Goal: Task Accomplishment & Management: Use online tool/utility

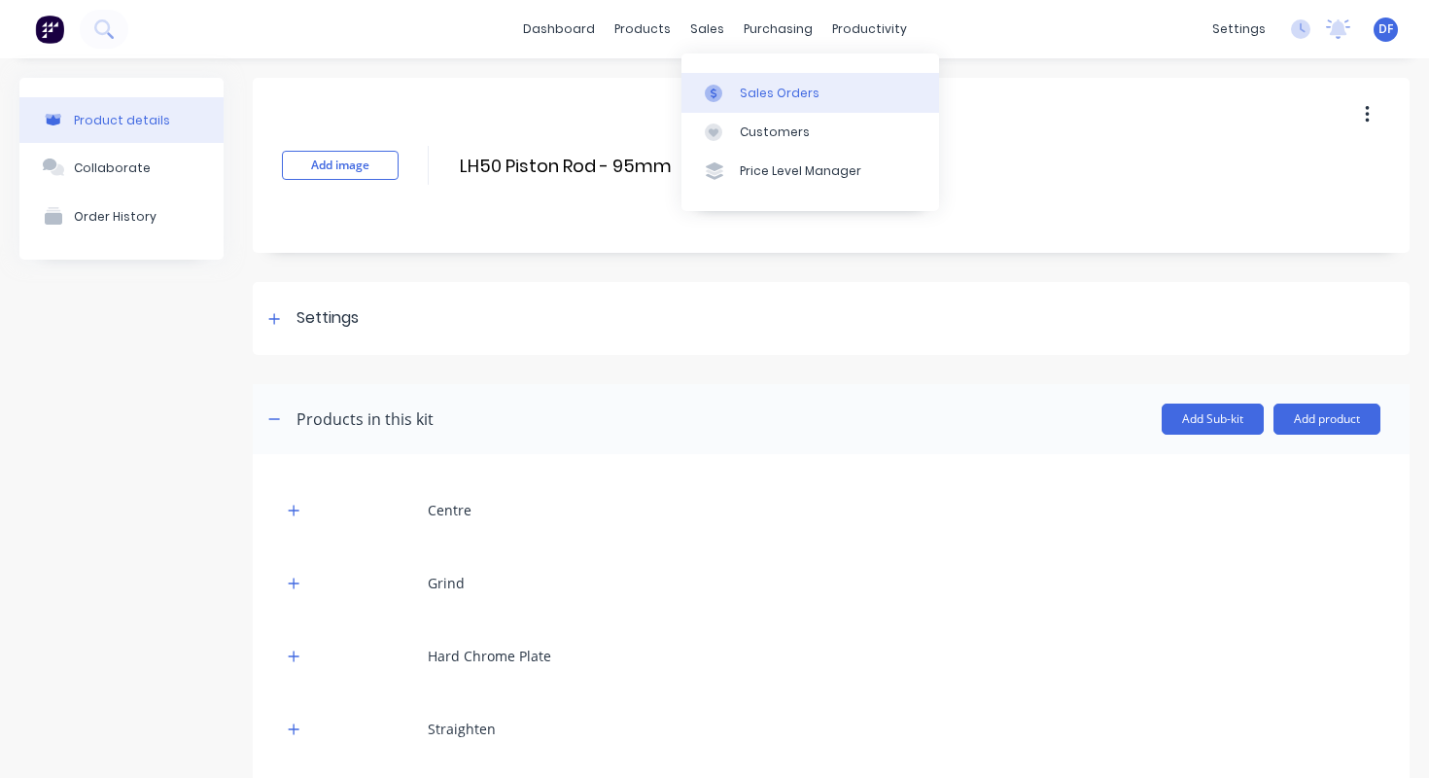
click at [738, 88] on link "Sales Orders" at bounding box center [811, 92] width 258 height 39
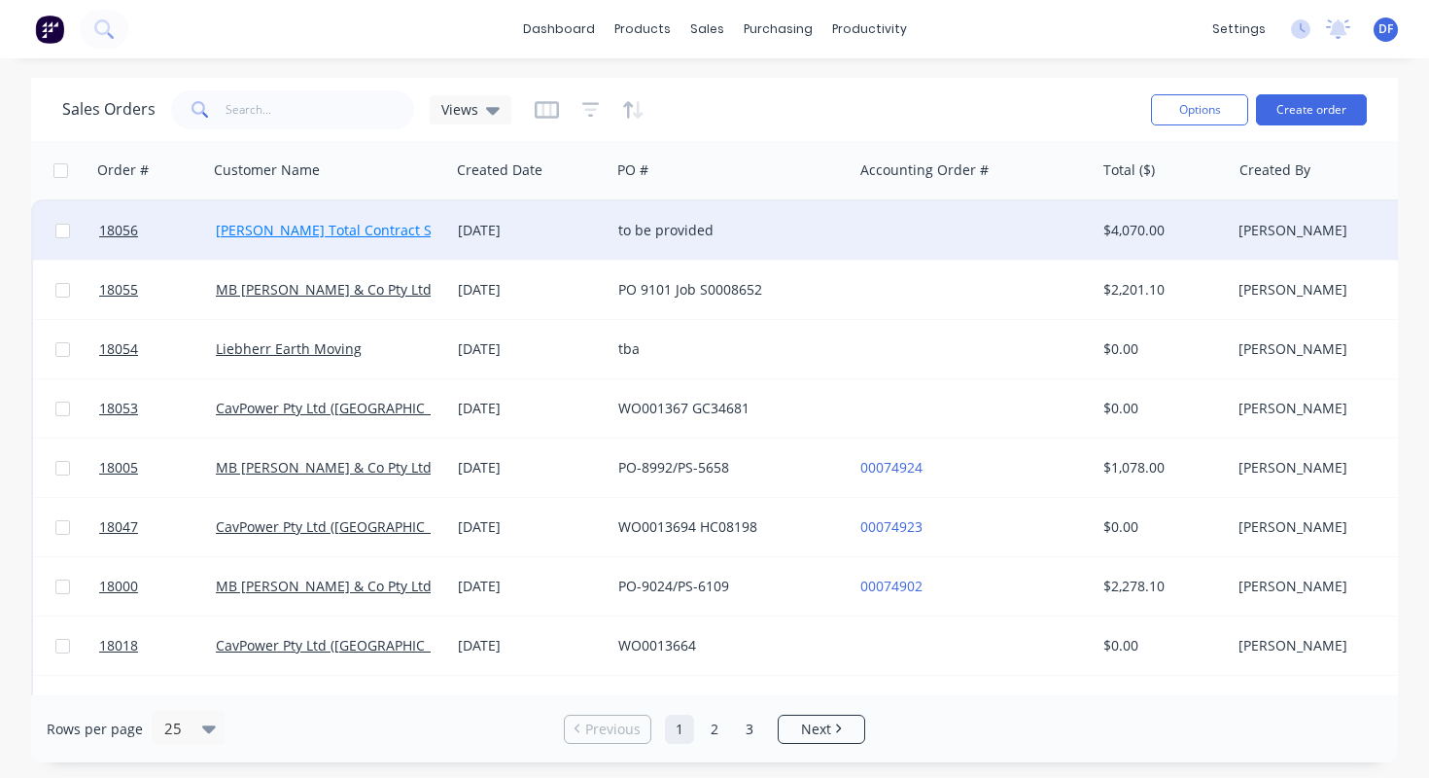
click at [385, 228] on link "[PERSON_NAME] Total Contract Solutions (TSM) Pty Ltd" at bounding box center [394, 230] width 356 height 18
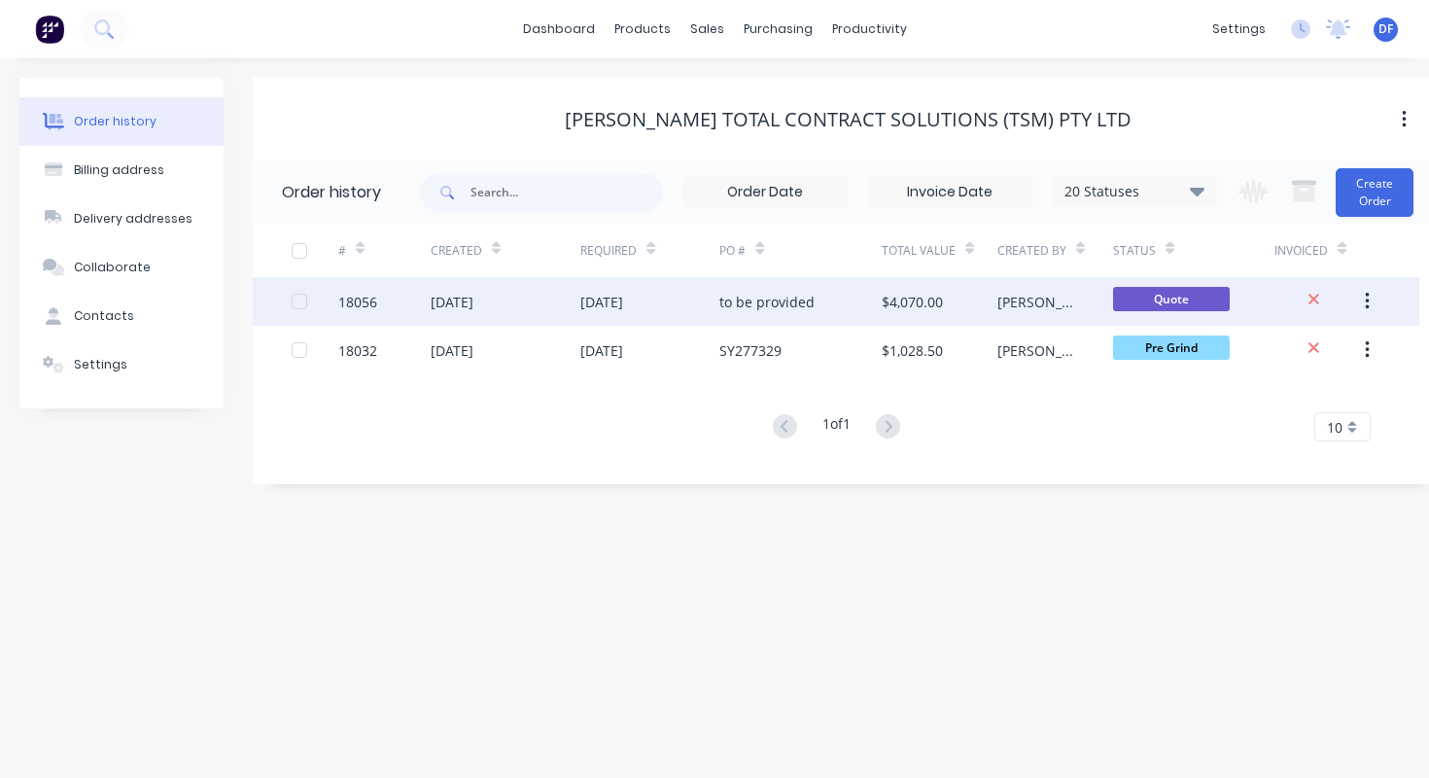
click at [531, 301] on div "[DATE]" at bounding box center [506, 301] width 151 height 49
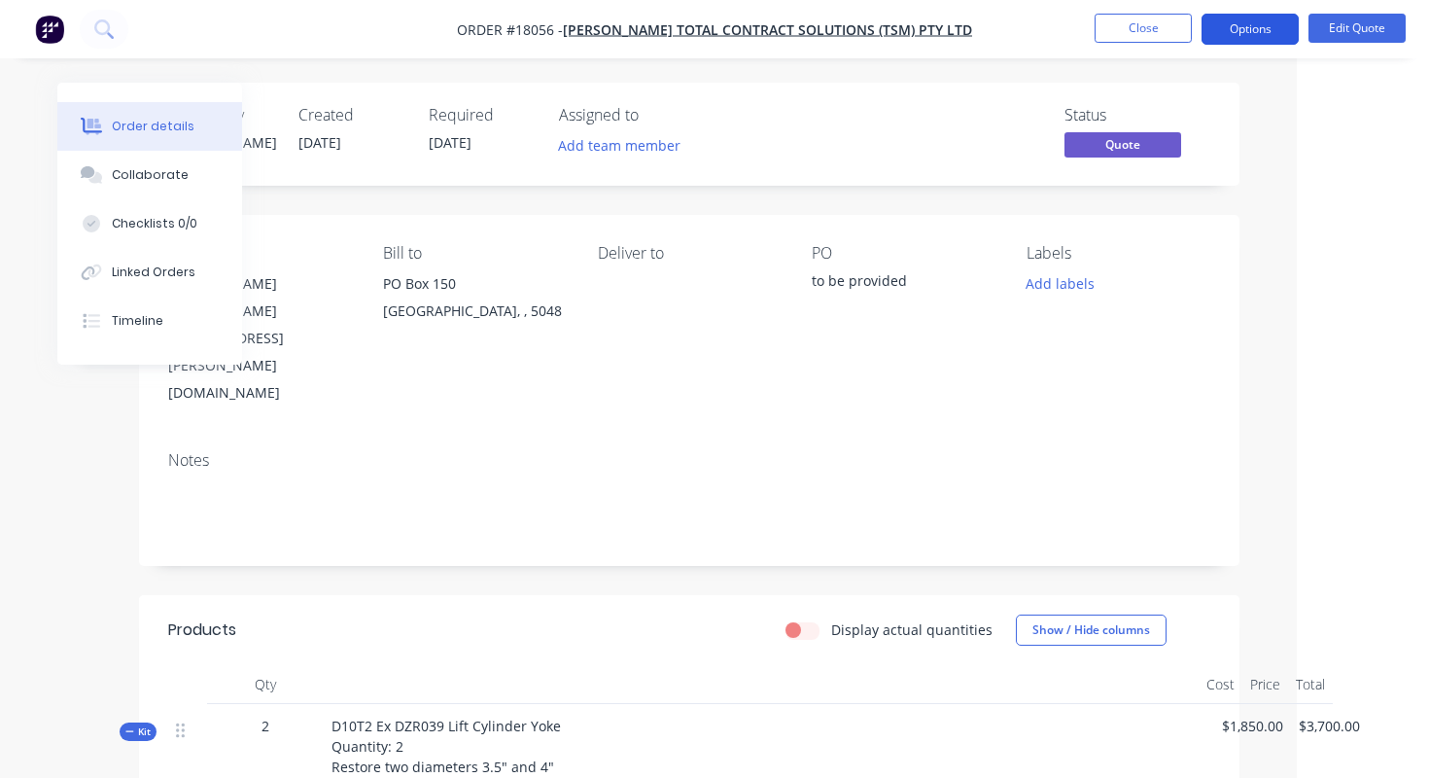
scroll to position [0, 133]
click at [1271, 19] on button "Options" at bounding box center [1250, 29] width 97 height 31
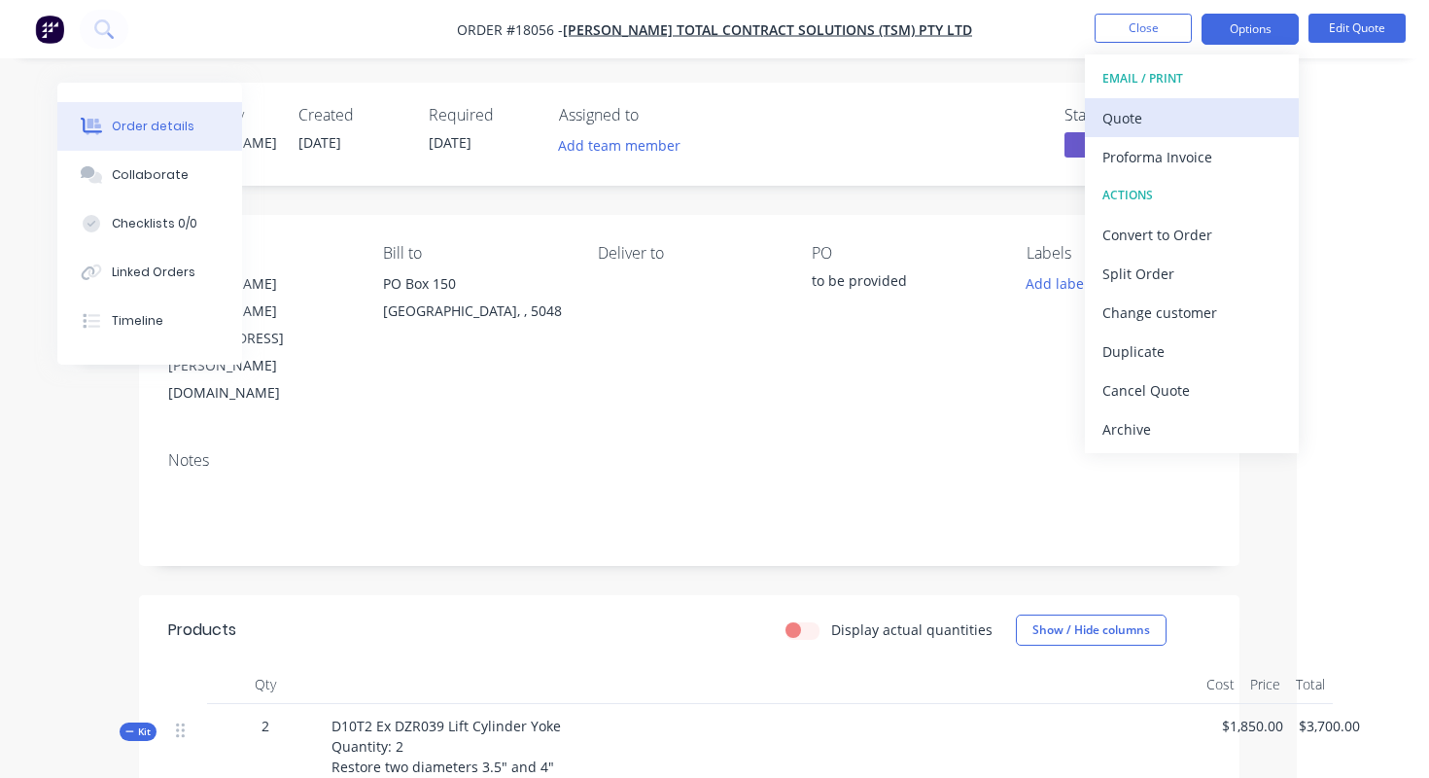
click at [1126, 123] on div "Quote" at bounding box center [1192, 118] width 179 height 28
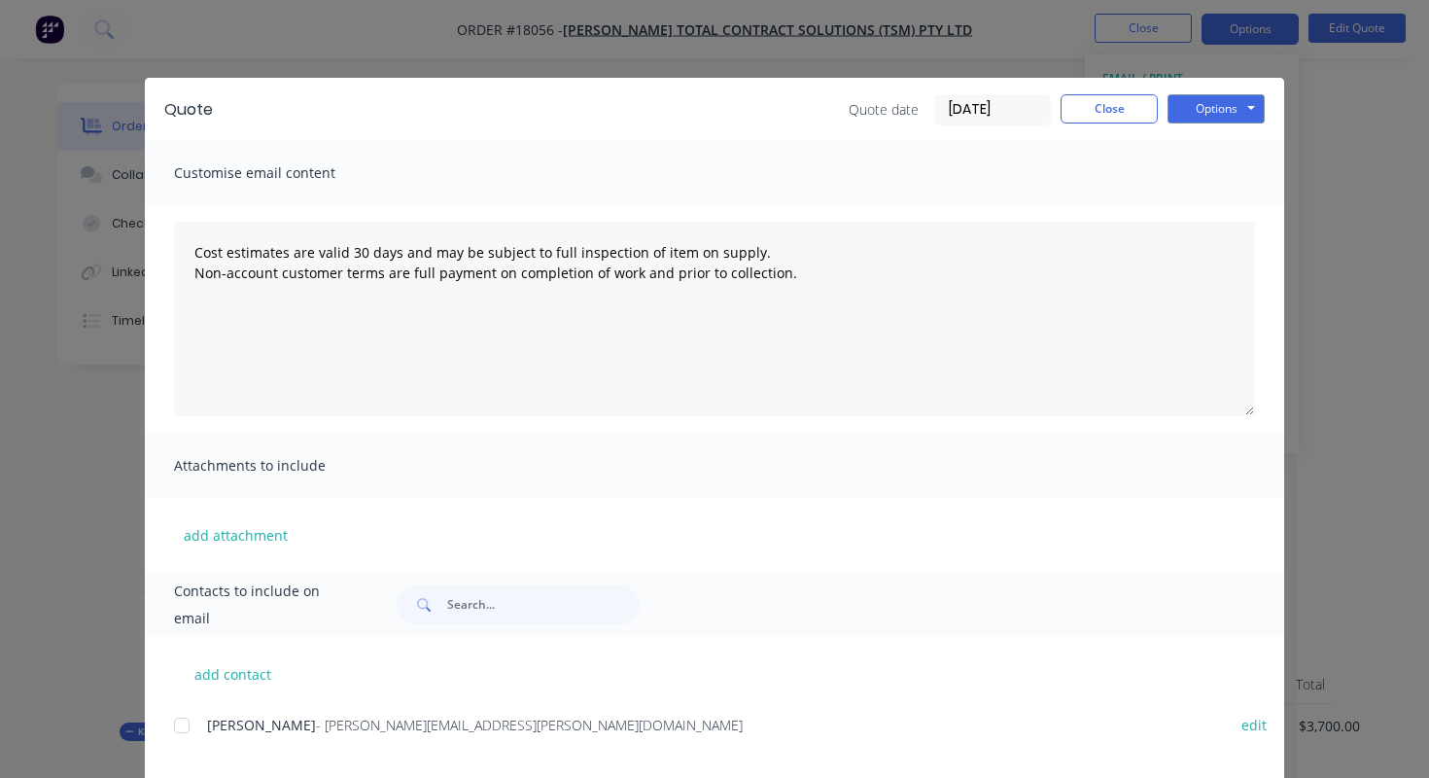
click at [180, 732] on div at bounding box center [181, 725] width 39 height 39
click at [1216, 117] on button "Options" at bounding box center [1216, 108] width 97 height 29
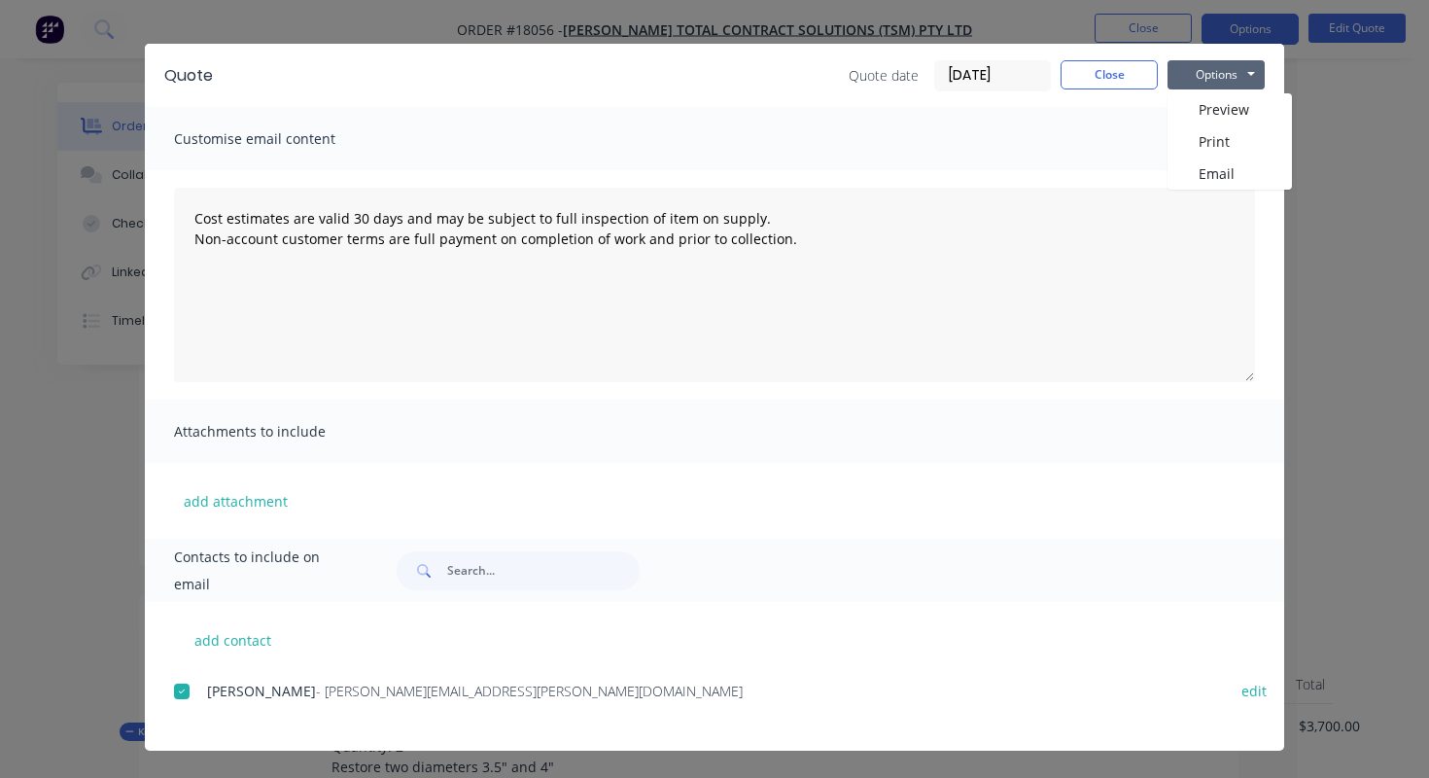
scroll to position [34, 0]
click at [222, 565] on span "Contacts to include on email" at bounding box center [261, 571] width 174 height 54
click at [1228, 78] on button "Options" at bounding box center [1216, 74] width 97 height 29
click at [1218, 168] on button "Email" at bounding box center [1230, 174] width 124 height 32
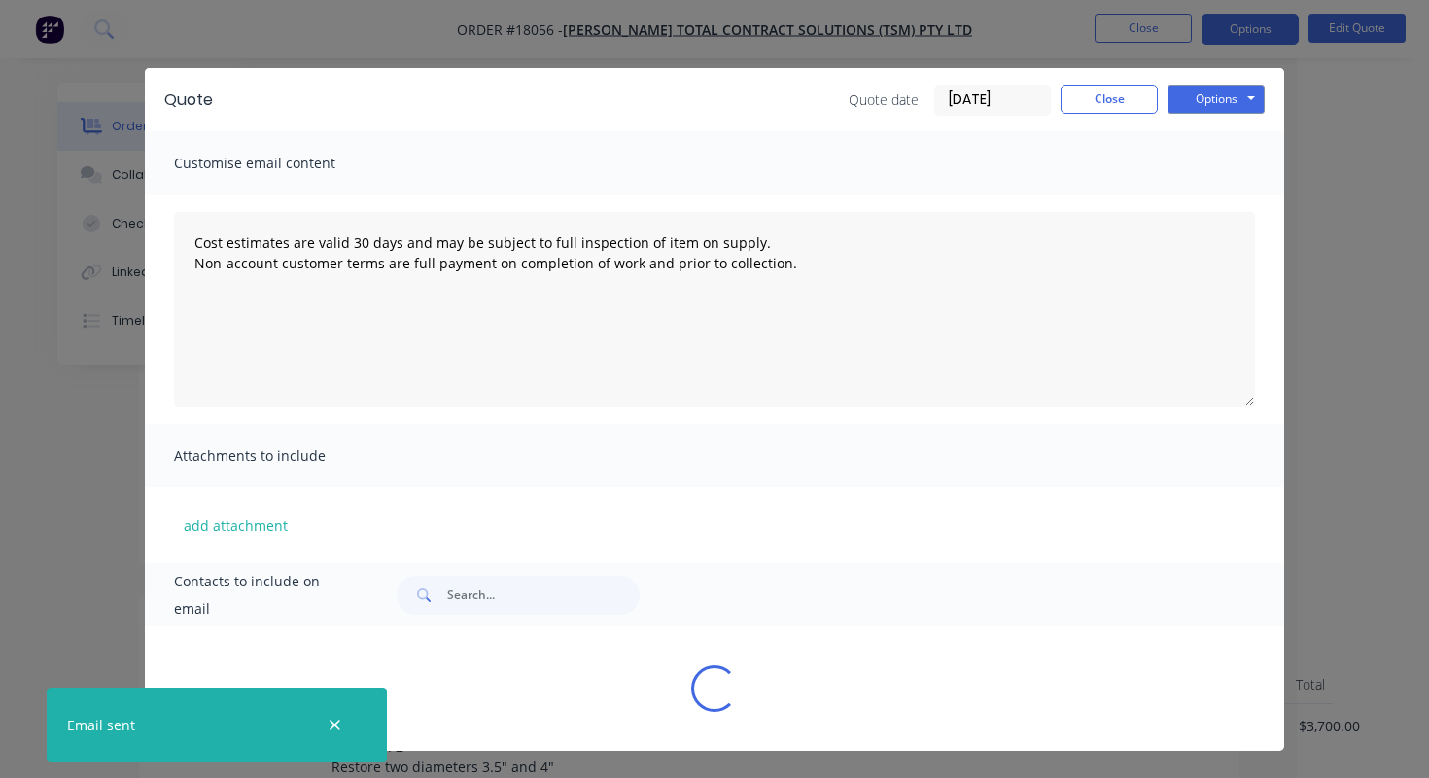
scroll to position [10, 0]
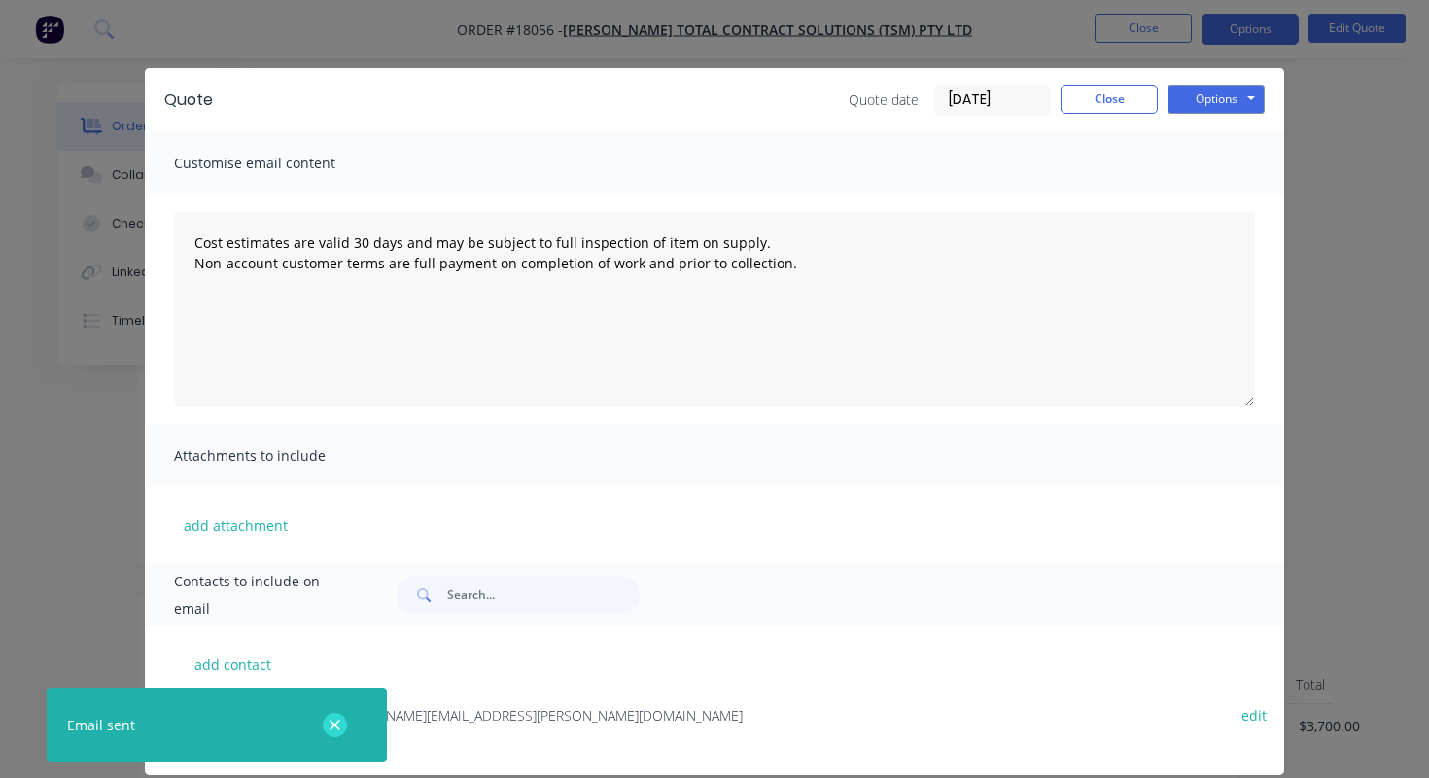
click at [335, 727] on icon "button" at bounding box center [335, 726] width 13 height 18
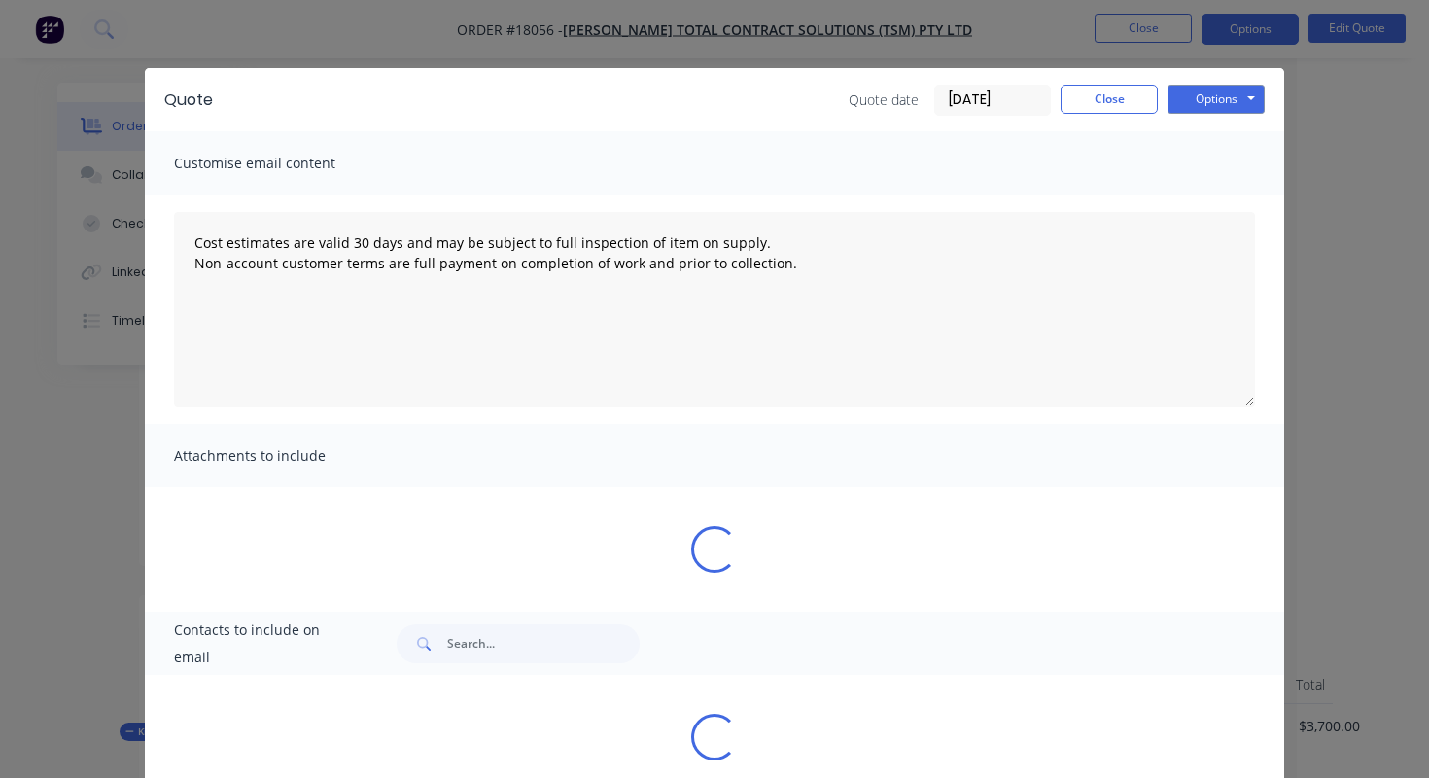
type textarea "Cost estimates are valid 30 days and may be subject to full inspection of item …"
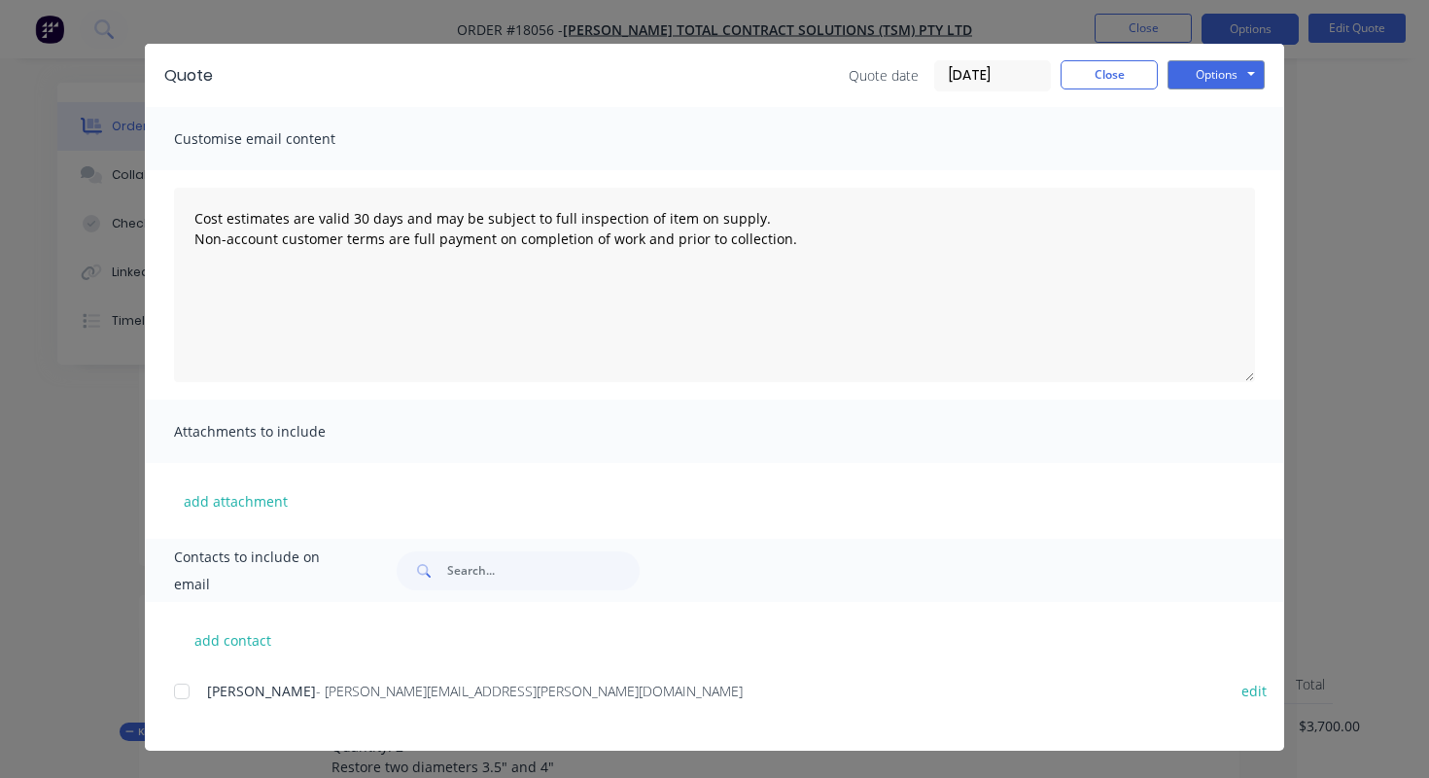
scroll to position [34, 0]
click at [1116, 77] on button "Close" at bounding box center [1109, 74] width 97 height 29
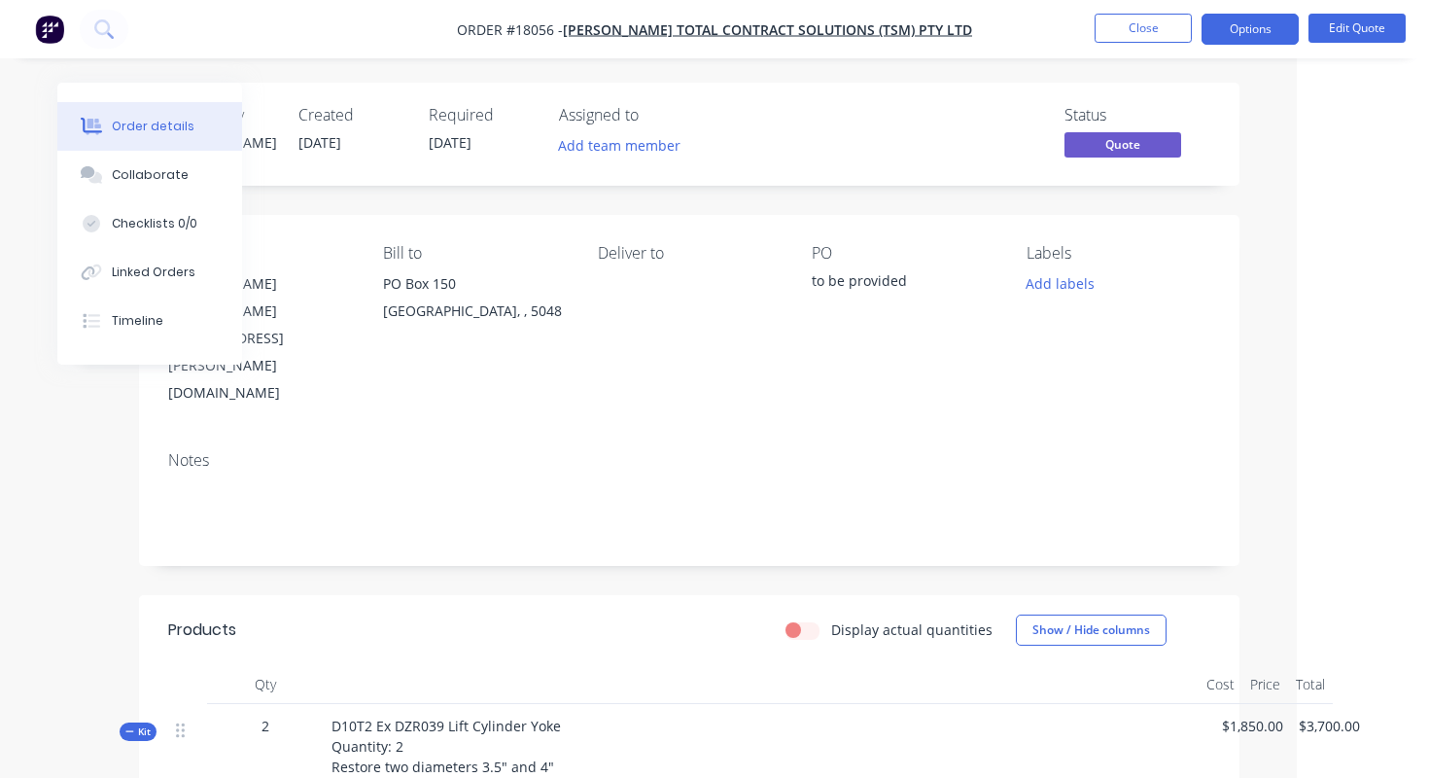
scroll to position [0, 133]
click at [53, 27] on img "button" at bounding box center [49, 29] width 29 height 29
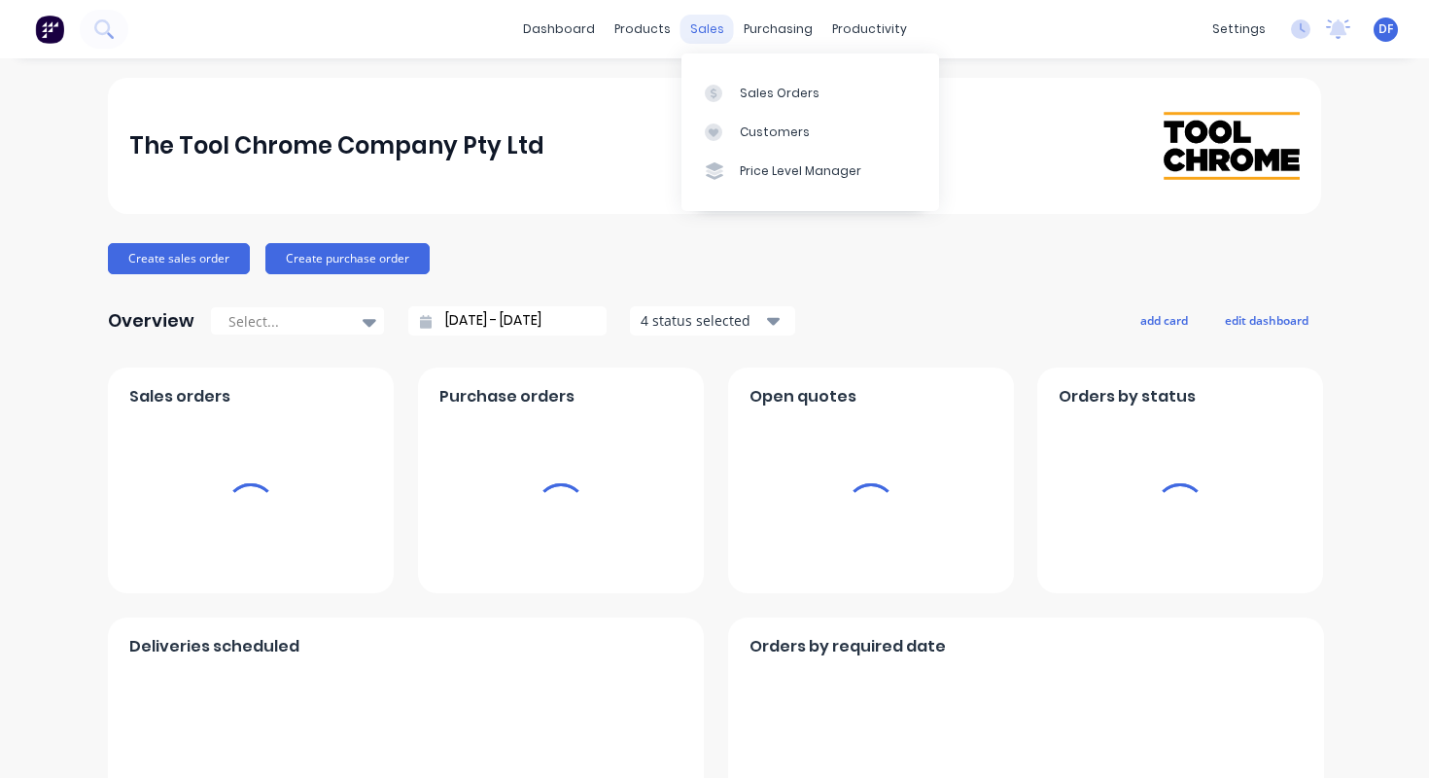
click at [715, 33] on div "sales" at bounding box center [707, 29] width 53 height 29
click at [742, 90] on div "Sales Orders" at bounding box center [780, 94] width 80 height 18
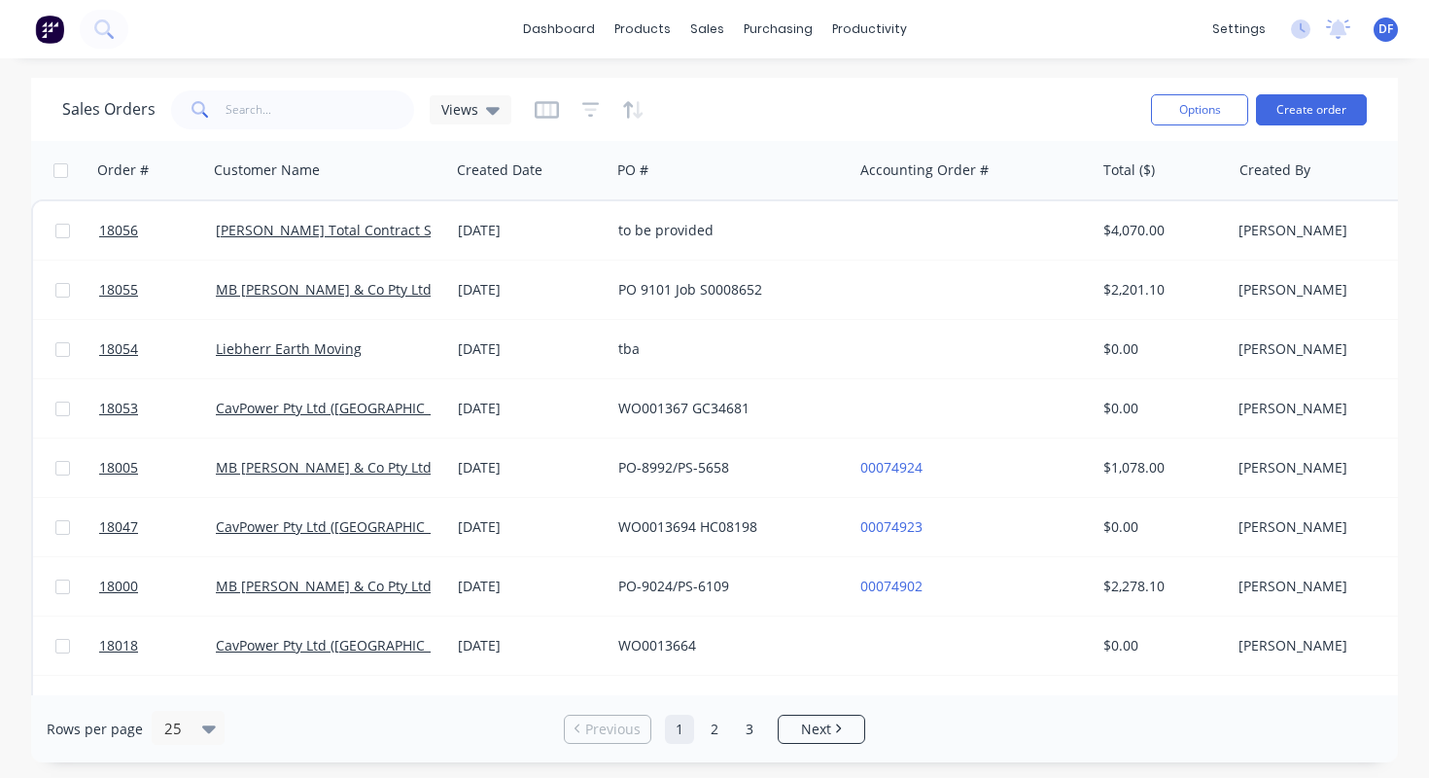
scroll to position [8, 0]
